Goal: Task Accomplishment & Management: Use online tool/utility

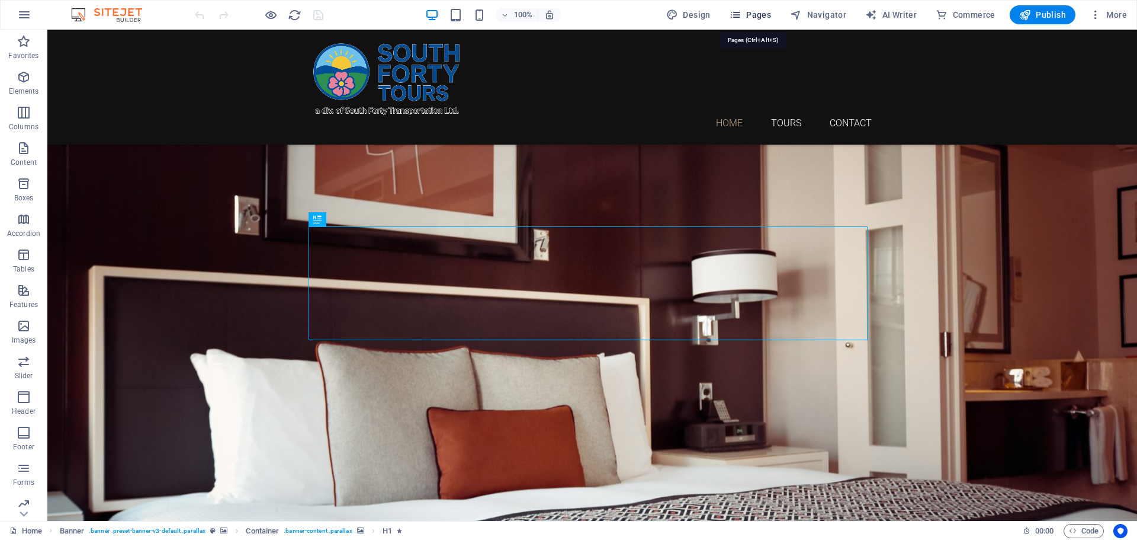
click at [760, 12] on span "Pages" at bounding box center [750, 15] width 41 height 12
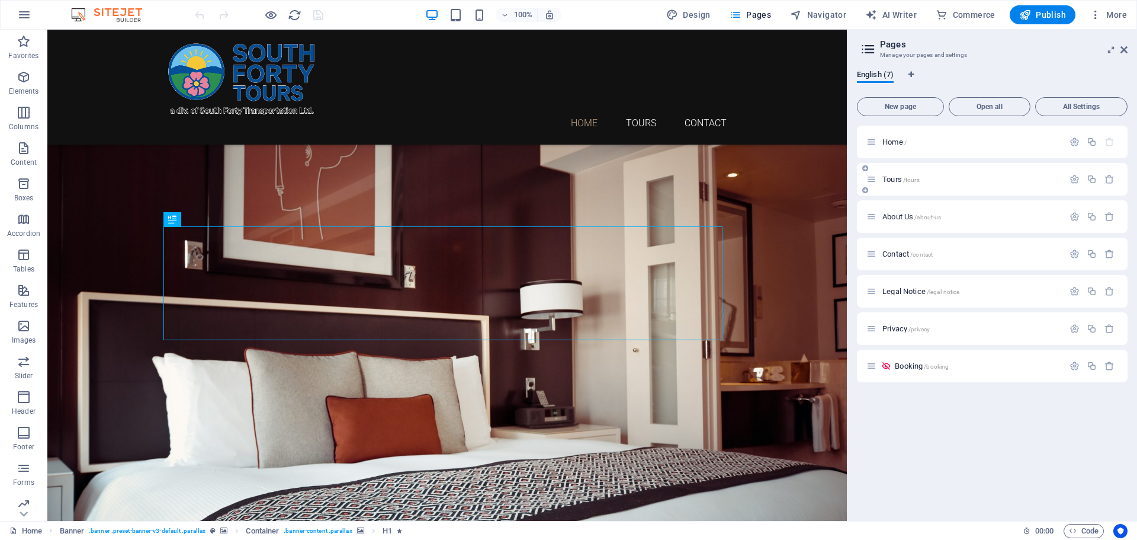
click at [922, 177] on p "Tours /tours" at bounding box center [972, 179] width 178 height 8
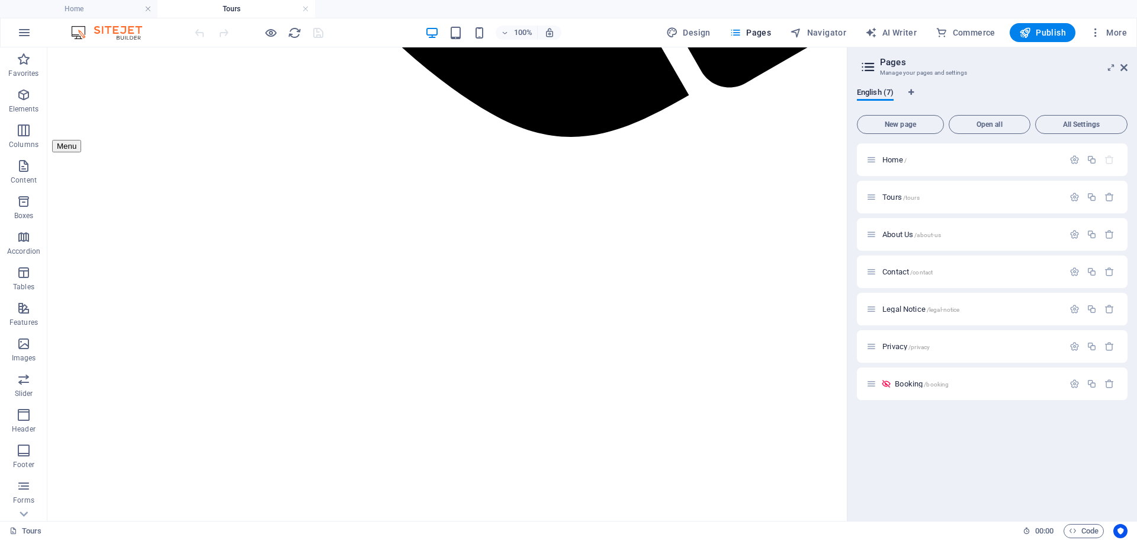
scroll to position [1028, 0]
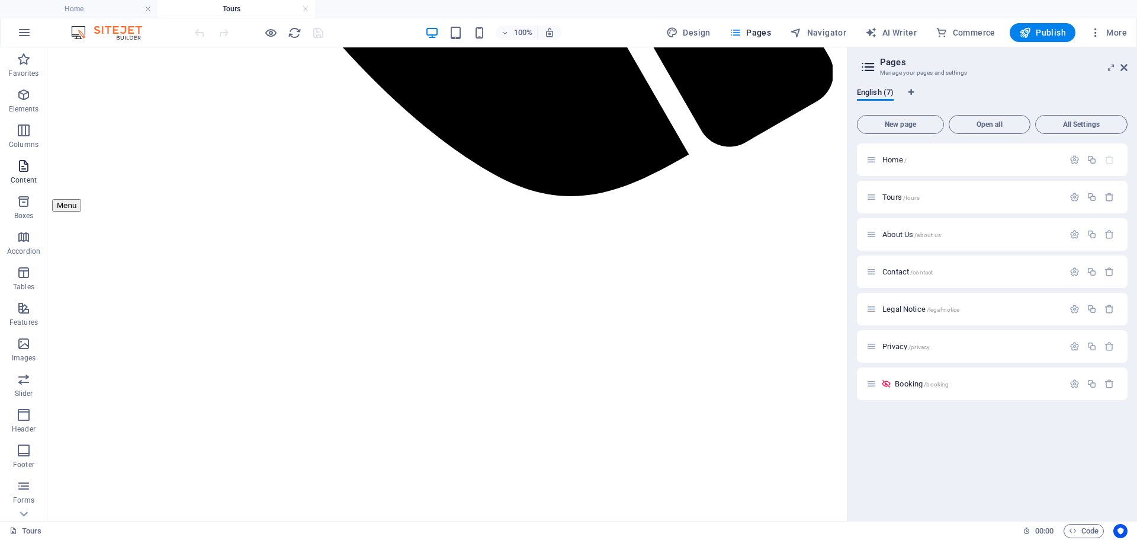
click at [25, 162] on icon "button" at bounding box center [24, 166] width 14 height 14
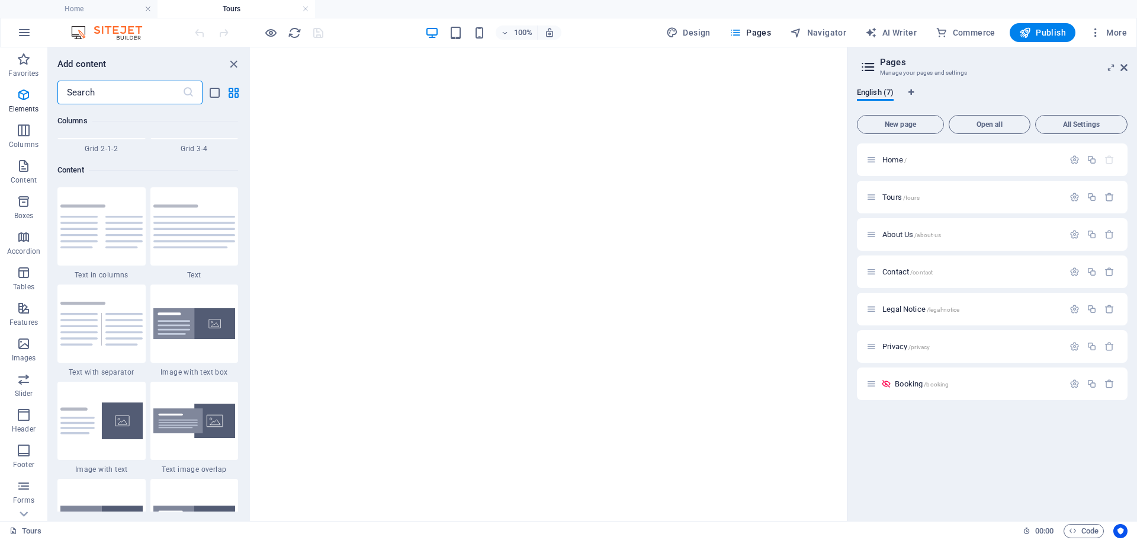
scroll to position [2073, 0]
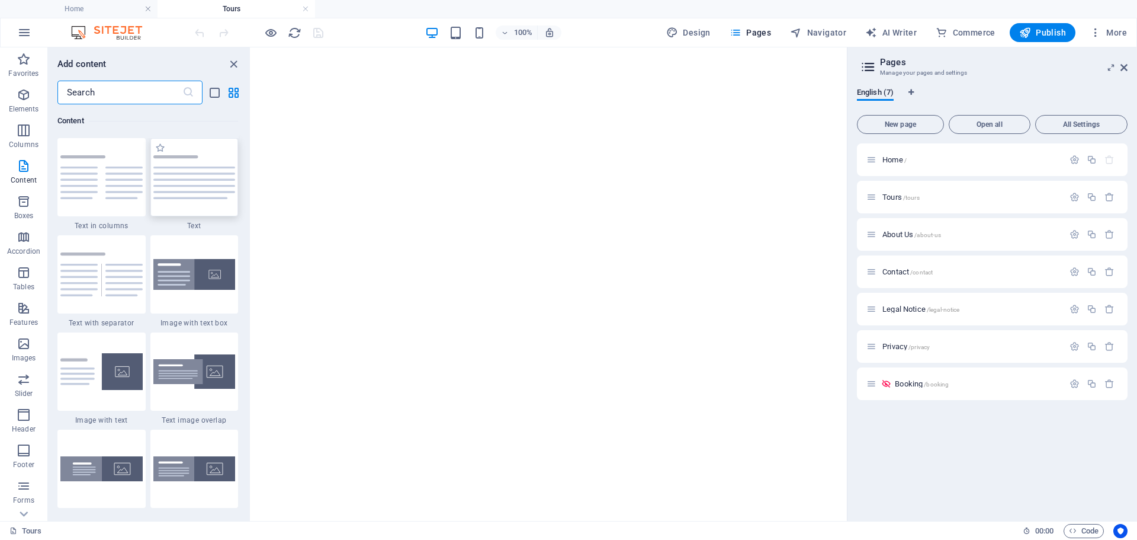
click at [169, 207] on div at bounding box center [194, 177] width 88 height 78
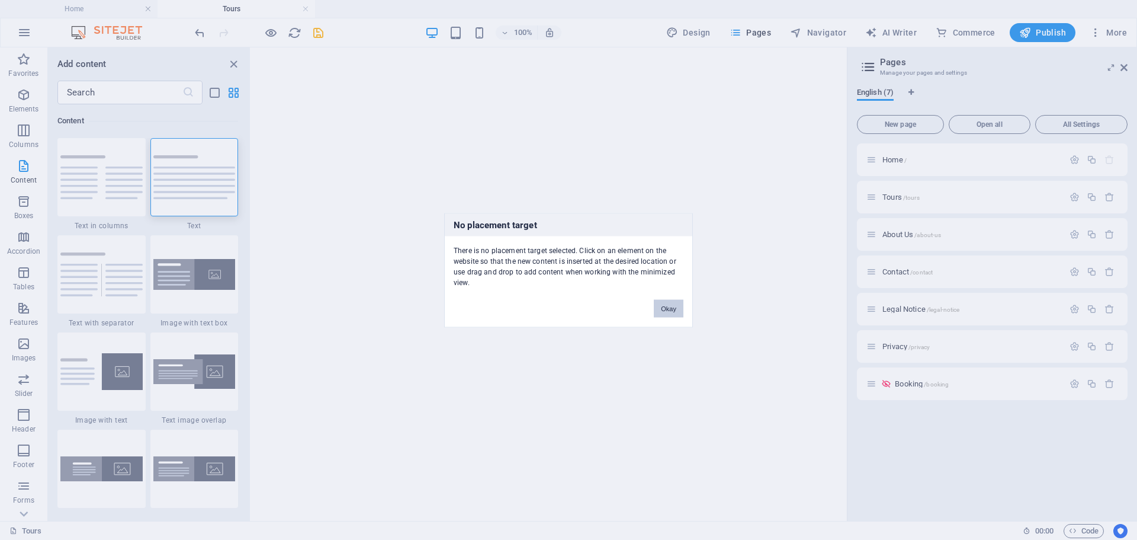
click at [667, 302] on button "Okay" at bounding box center [669, 308] width 30 height 18
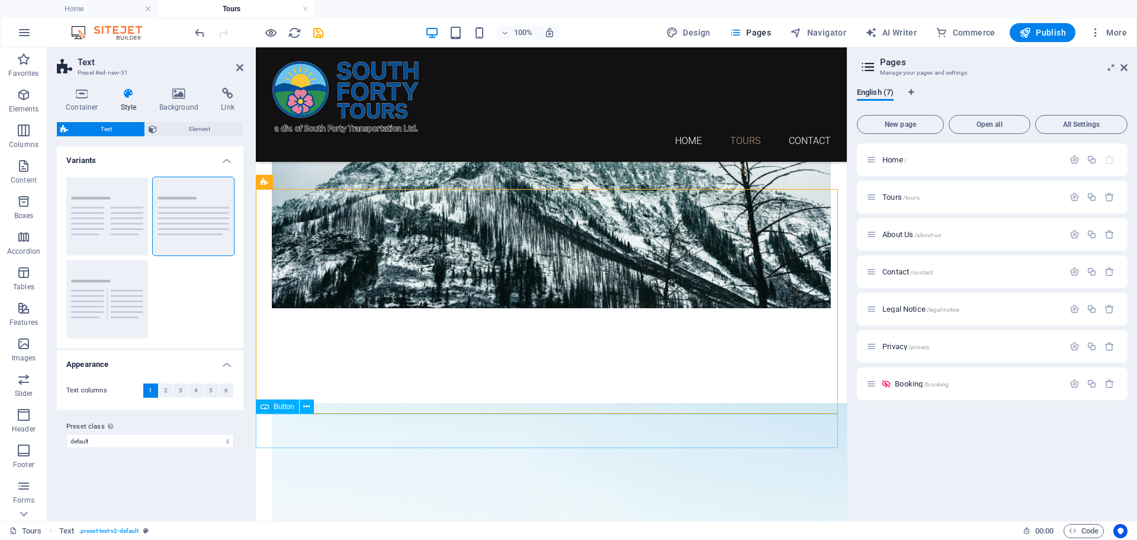
scroll to position [1265, 0]
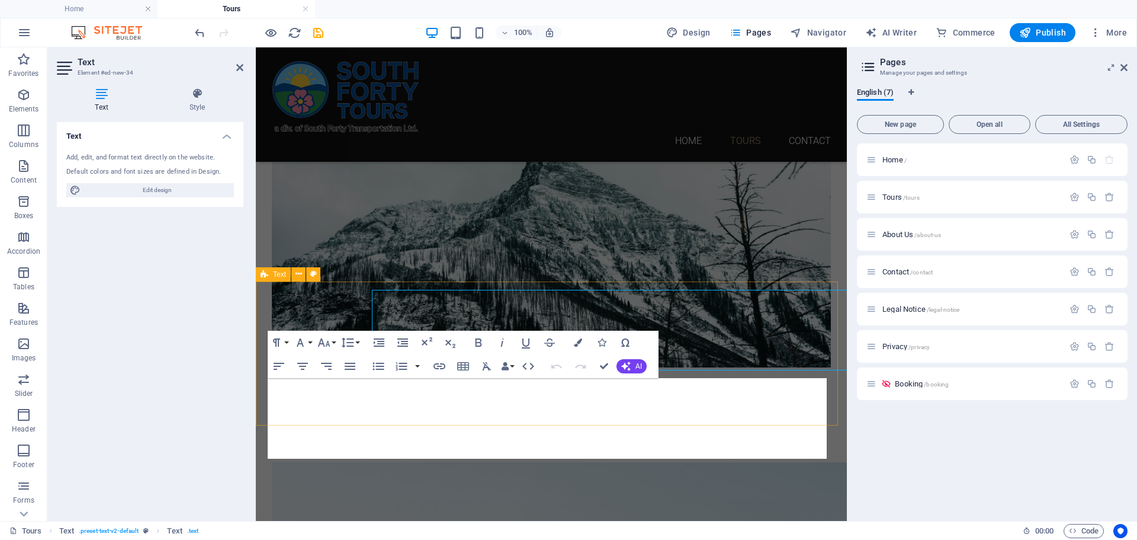
scroll to position [1232, 0]
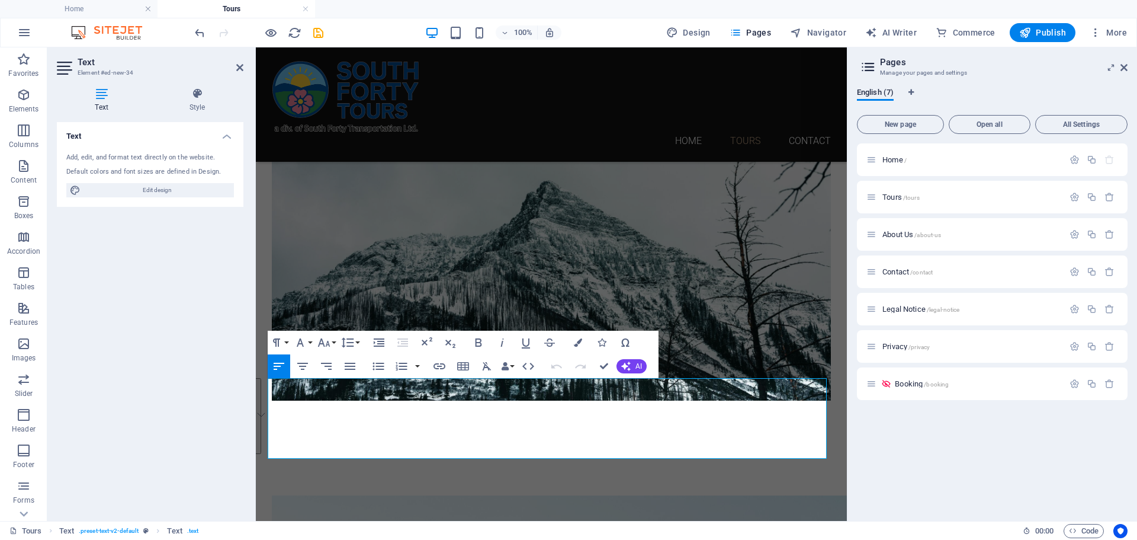
drag, startPoint x: 609, startPoint y: 448, endPoint x: 509, endPoint y: 427, distance: 102.2
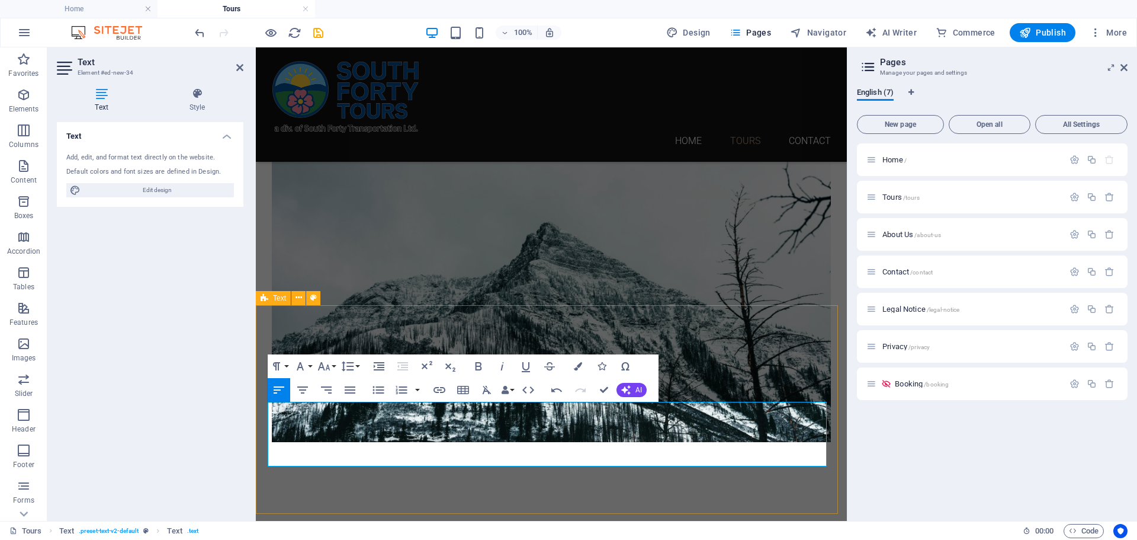
scroll to position [1211, 0]
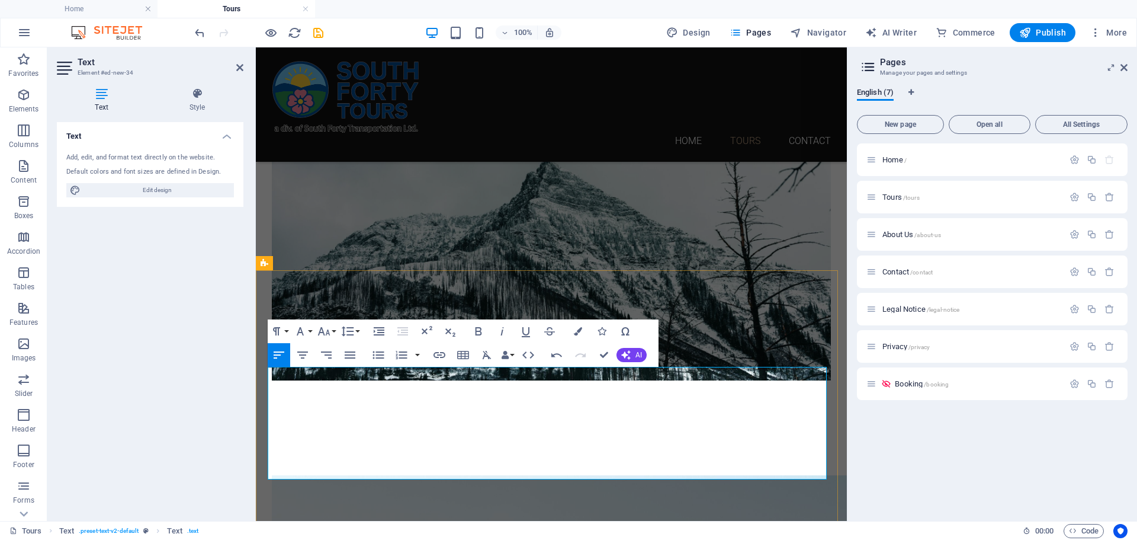
scroll to position [1270, 0]
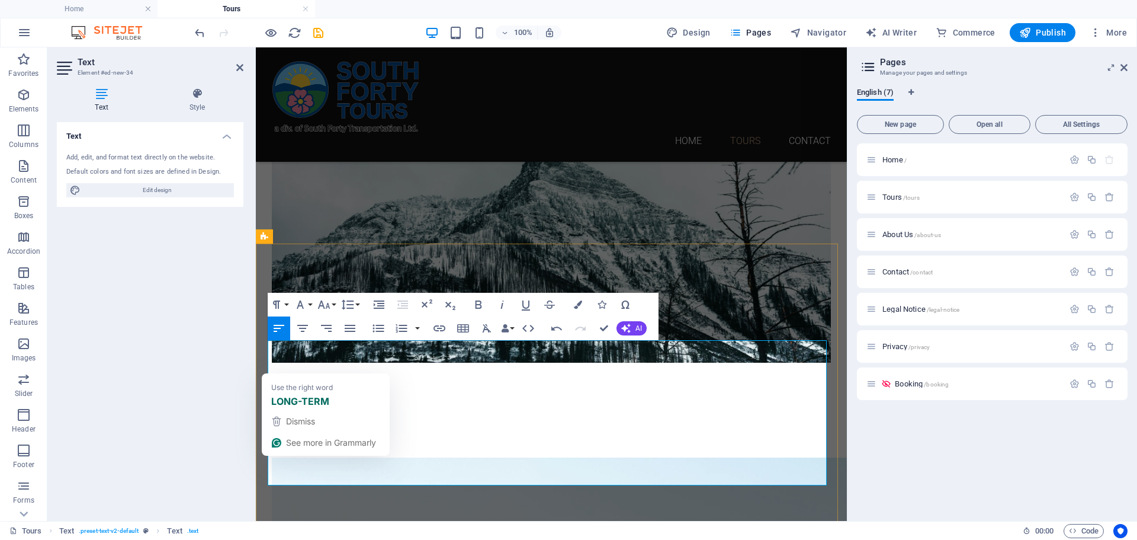
drag, startPoint x: 385, startPoint y: 458, endPoint x: 370, endPoint y: 455, distance: 15.1
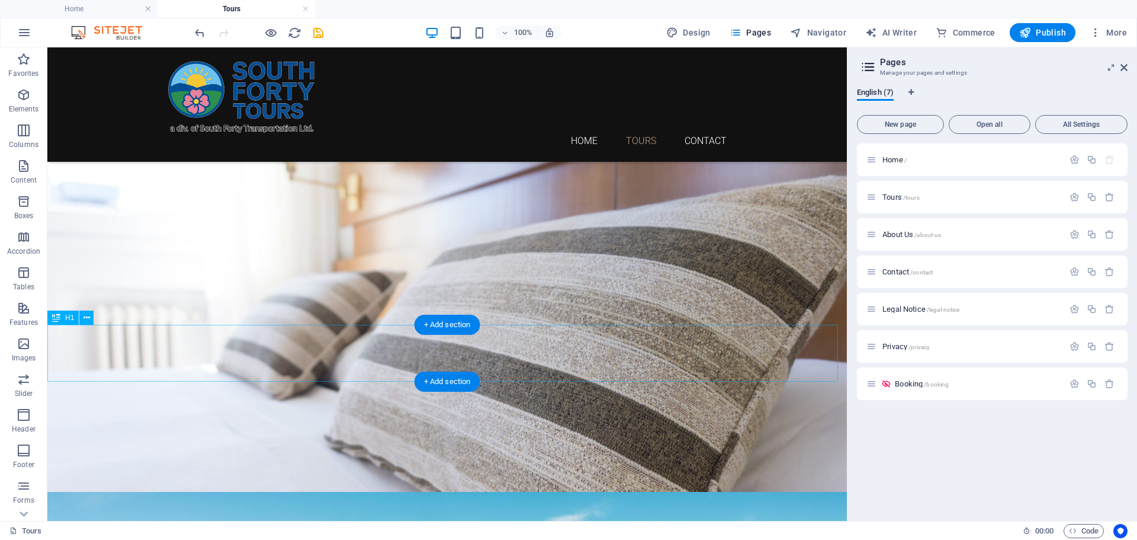
scroll to position [0, 0]
